Goal: Find specific fact: Find contact information

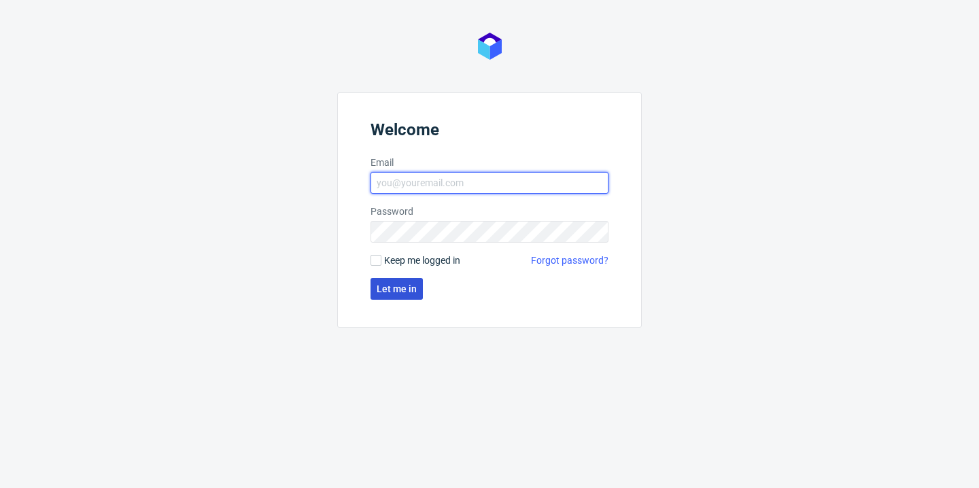
type input "iwona.pytlowska@packhelp.com"
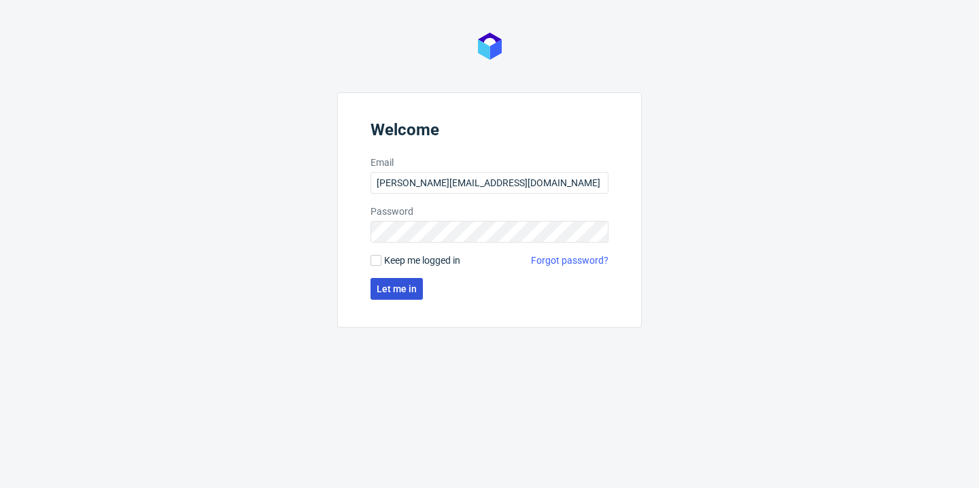
click at [411, 299] on button "Let me in" at bounding box center [396, 289] width 52 height 22
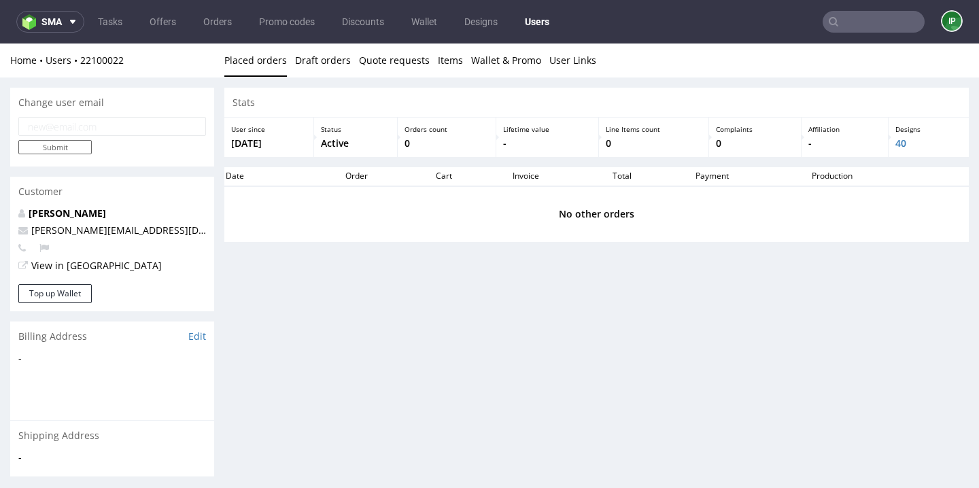
drag, startPoint x: 64, startPoint y: 212, endPoint x: 27, endPoint y: 214, distance: 36.8
click at [27, 214] on p "[PERSON_NAME]" at bounding box center [112, 214] width 188 height 14
click at [124, 203] on div "Customer" at bounding box center [112, 192] width 204 height 30
drag, startPoint x: 114, startPoint y: 212, endPoint x: 27, endPoint y: 213, distance: 87.0
click at [27, 213] on p "[PERSON_NAME]" at bounding box center [112, 214] width 188 height 14
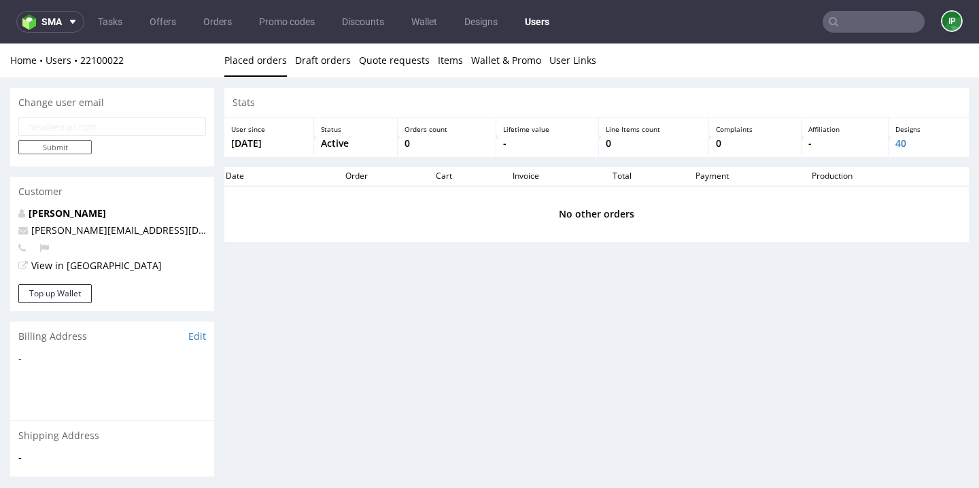
copy link "[PERSON_NAME]"
